Goal: Find specific page/section: Find specific page/section

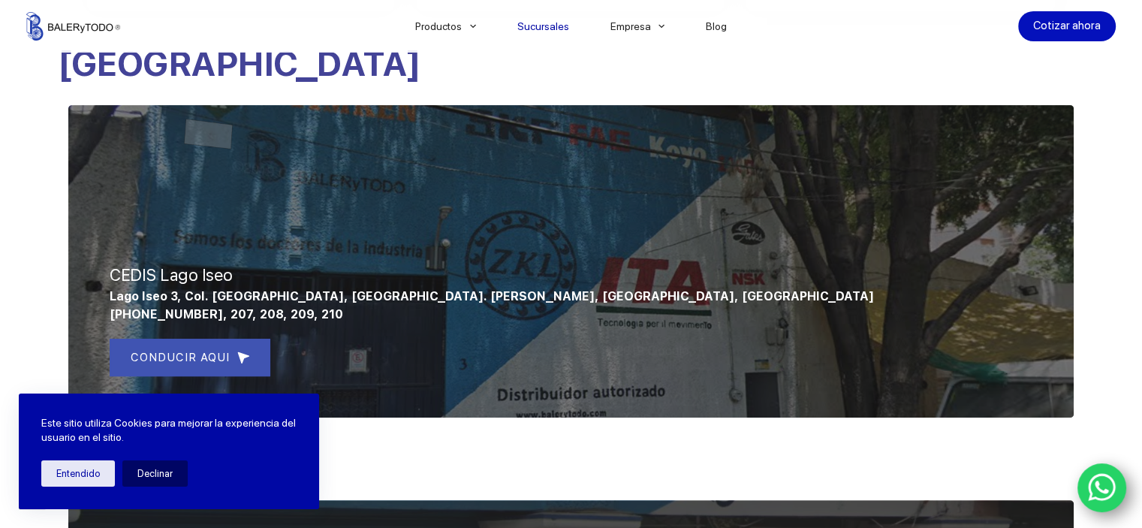
scroll to position [586, 0]
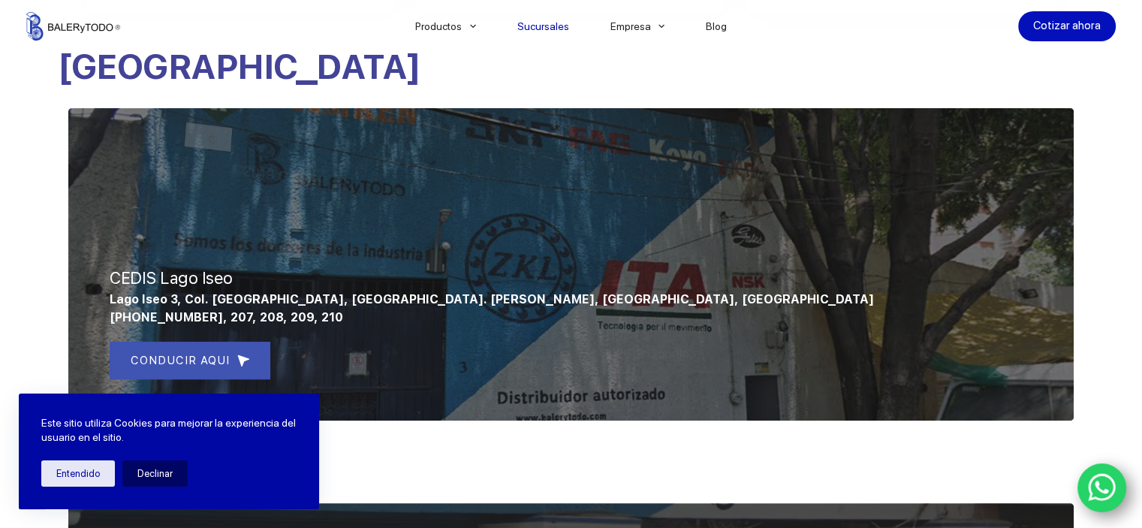
drag, startPoint x: 1150, startPoint y: 89, endPoint x: 1118, endPoint y: 218, distance: 133.2
click at [471, 23] on li "Productos [GEOGRAPHIC_DATA]" at bounding box center [445, 26] width 102 height 53
click at [460, 74] on link "Catalogos" at bounding box center [499, 70] width 210 height 35
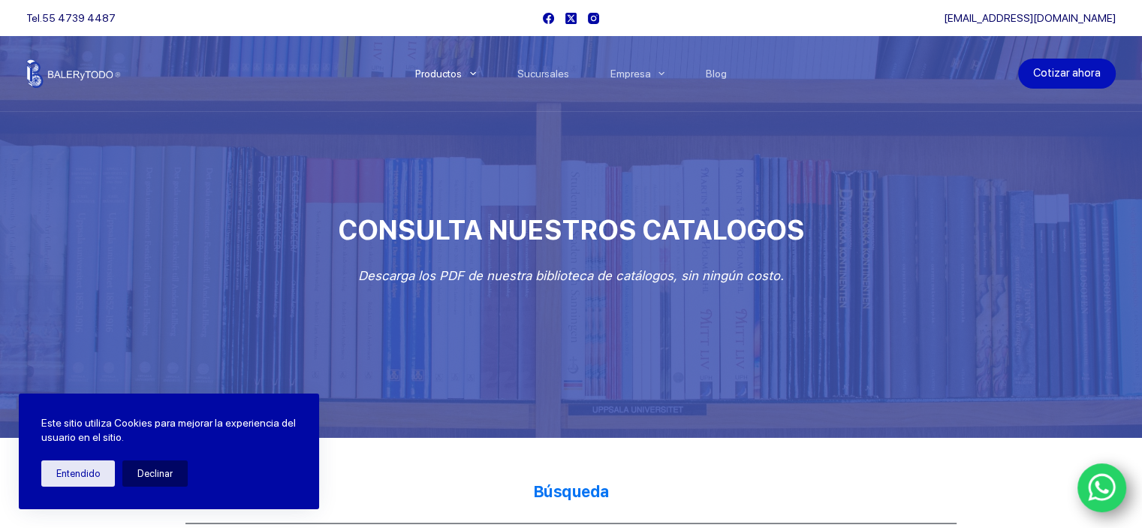
click at [1067, 74] on link "Cotizar ahora" at bounding box center [1067, 74] width 98 height 30
